Goal: Book appointment/travel/reservation

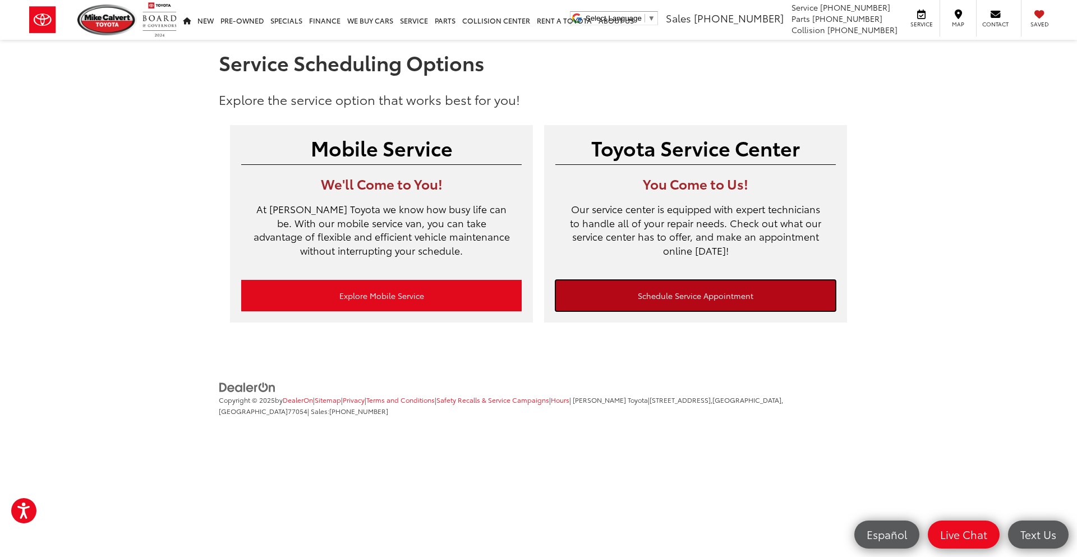
click at [652, 300] on link "Schedule Service Appointment" at bounding box center [695, 295] width 280 height 31
